Goal: Contribute content: Add original content to the website for others to see

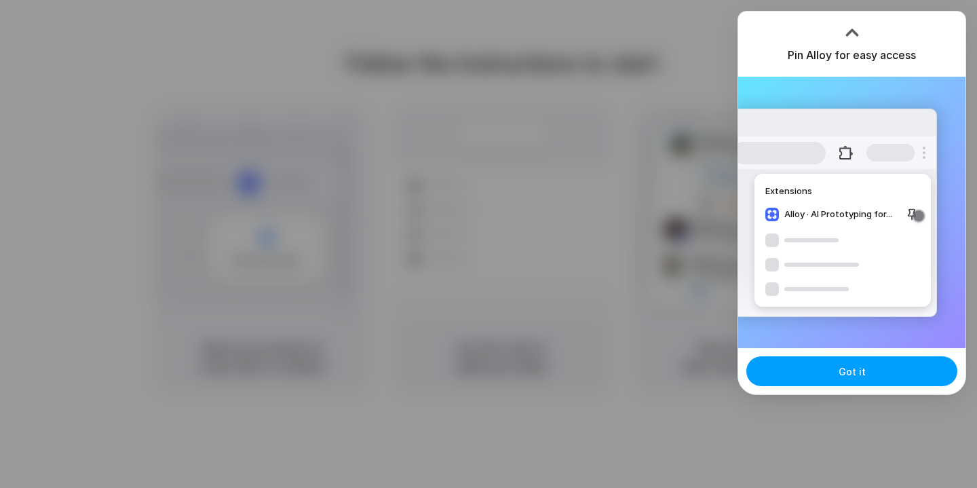
click at [850, 371] on span "Got it" at bounding box center [852, 371] width 27 height 14
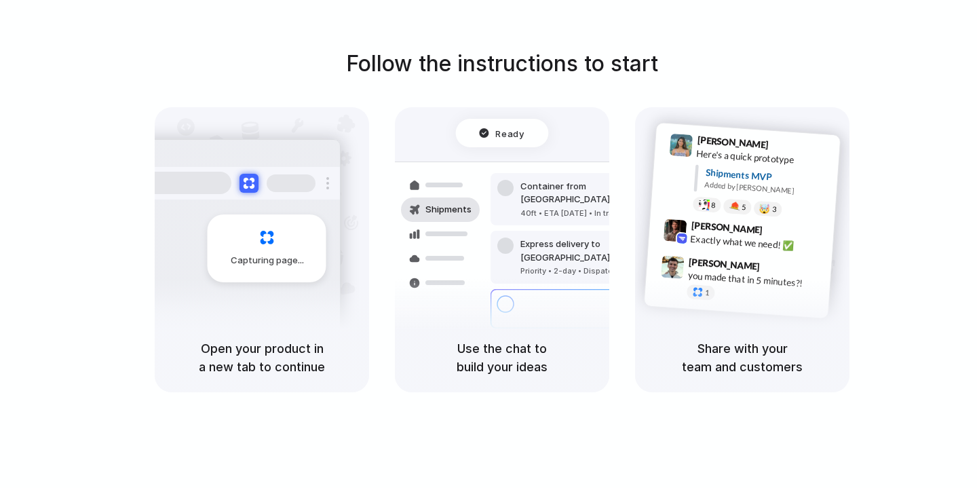
click at [487, 178] on div "Container from Shanghai 40ft • ETA Dec 28 • In transit Express delivery to NYC …" at bounding box center [552, 257] width 144 height 190
click at [804, 282] on div "you made that in 5 minutes?!" at bounding box center [755, 279] width 136 height 23
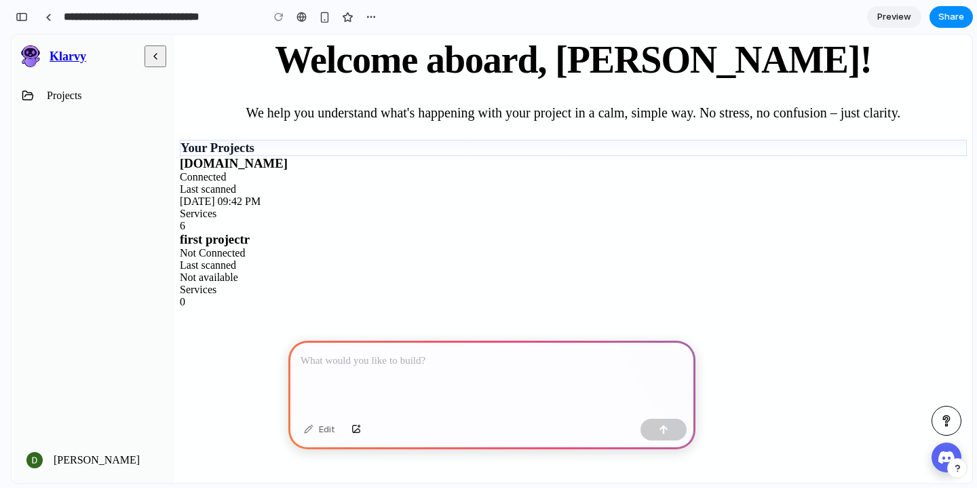
scroll to position [0, 12]
click at [447, 370] on div at bounding box center [491, 377] width 407 height 73
click at [414, 354] on p at bounding box center [492, 361] width 383 height 16
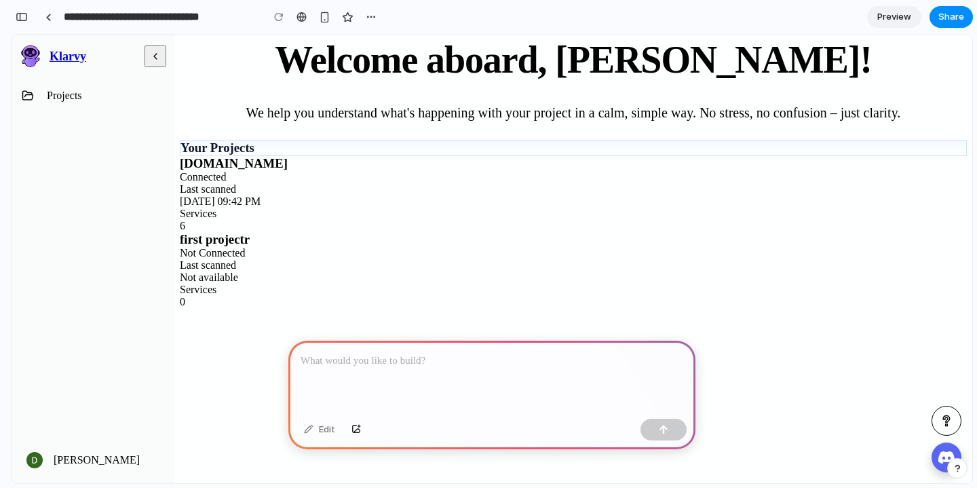
click at [414, 354] on p at bounding box center [492, 361] width 383 height 16
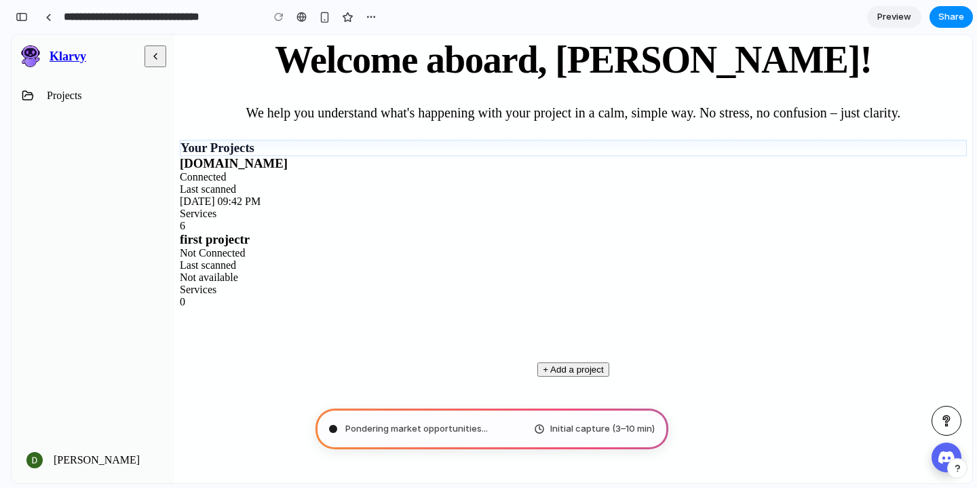
click at [419, 419] on div "Pondering market opportunities ... Initial capture (3–10 min)" at bounding box center [492, 428] width 353 height 41
click at [899, 7] on link "Preview" at bounding box center [894, 17] width 54 height 22
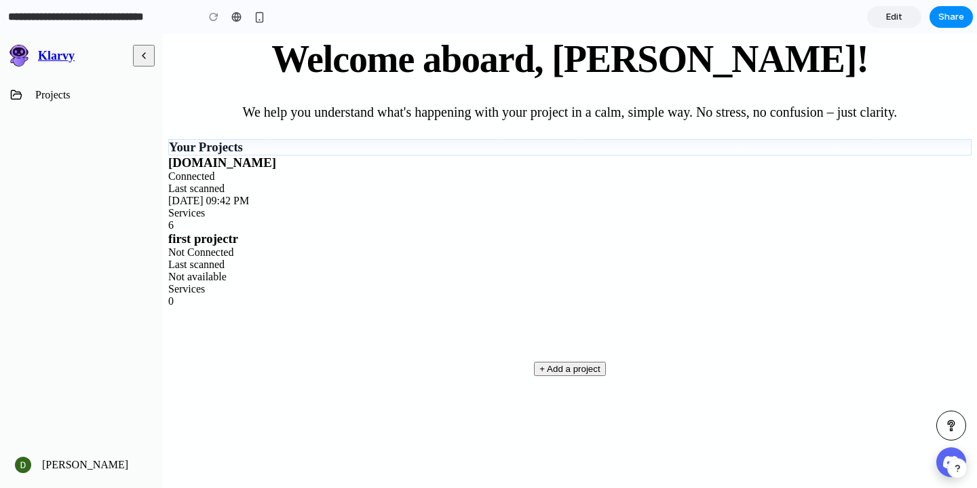
click at [890, 20] on span "Edit" at bounding box center [894, 17] width 16 height 14
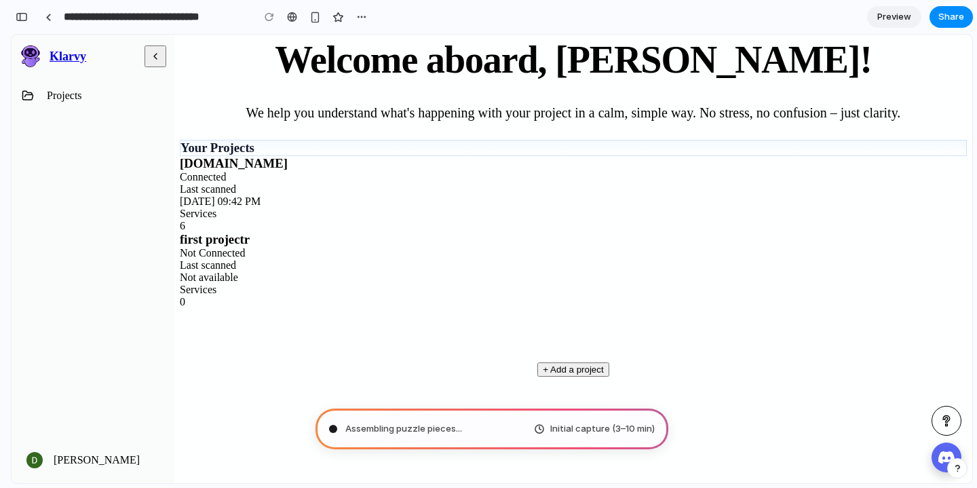
click at [609, 362] on button "+ Add a project" at bounding box center [572, 369] width 71 height 14
click at [318, 13] on div "button" at bounding box center [315, 18] width 12 height 12
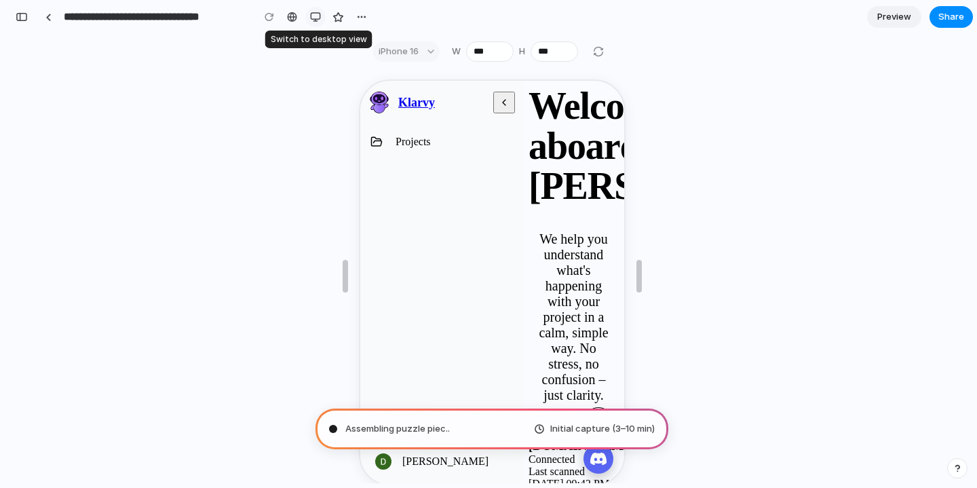
click at [316, 16] on div "button" at bounding box center [315, 17] width 11 height 11
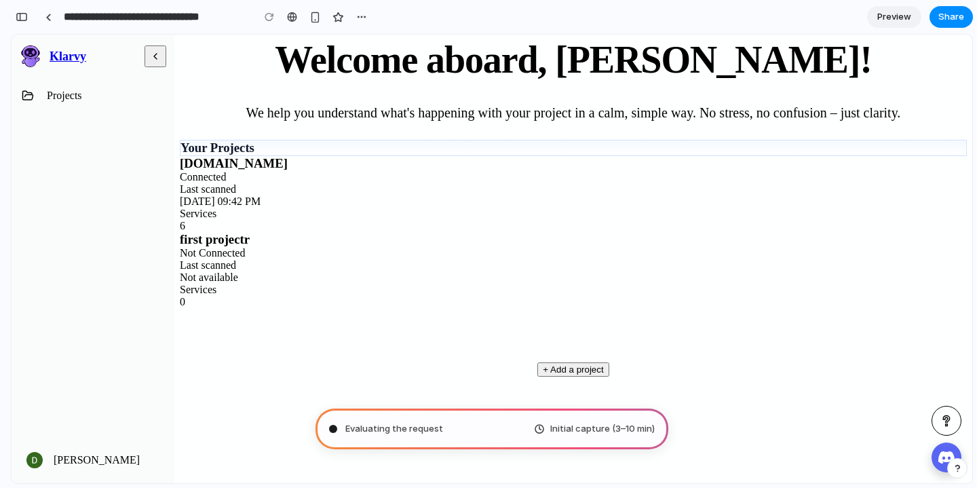
click at [392, 425] on span "Evaluating the request" at bounding box center [394, 429] width 98 height 14
click at [392, 425] on span "Evaluating the request .." at bounding box center [396, 429] width 102 height 14
type input "**********"
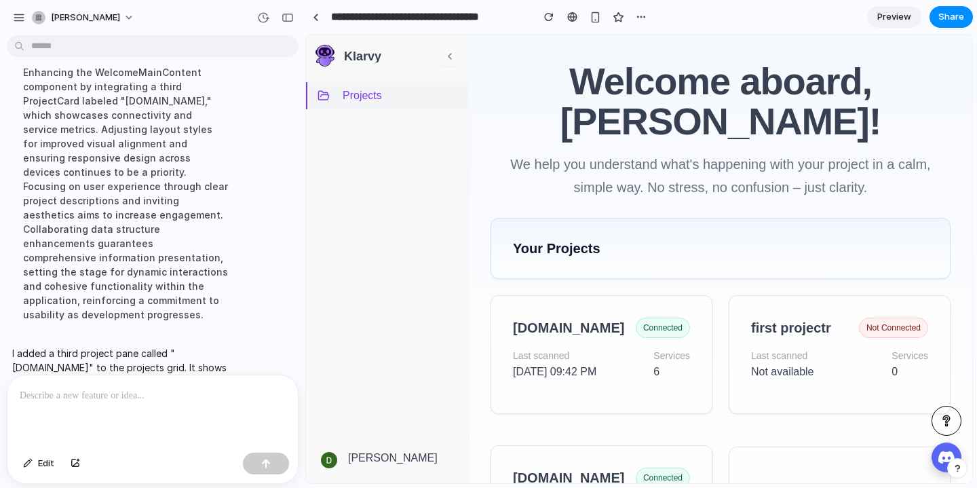
click at [556, 470] on h3 "[DOMAIN_NAME]" at bounding box center [568, 478] width 111 height 16
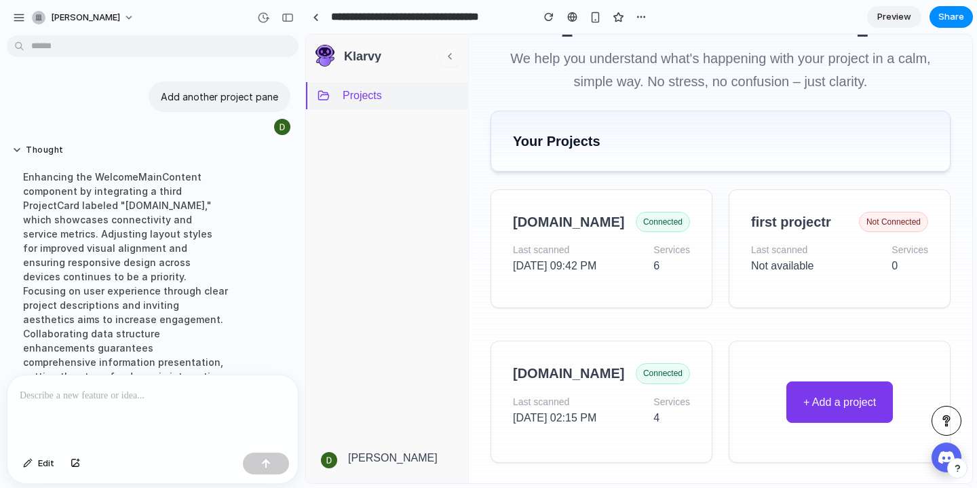
scroll to position [104, 0]
